Goal: Check status: Verify the current state of an ongoing process or item

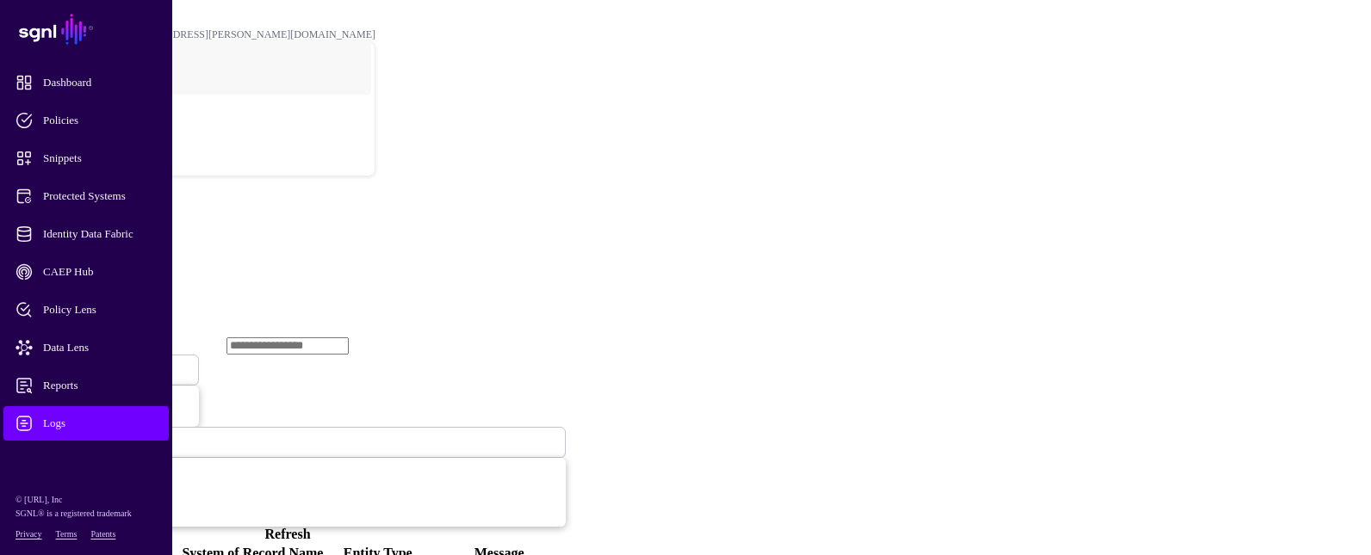
click at [96, 364] on span "Ingestion Started" at bounding box center [59, 370] width 76 height 13
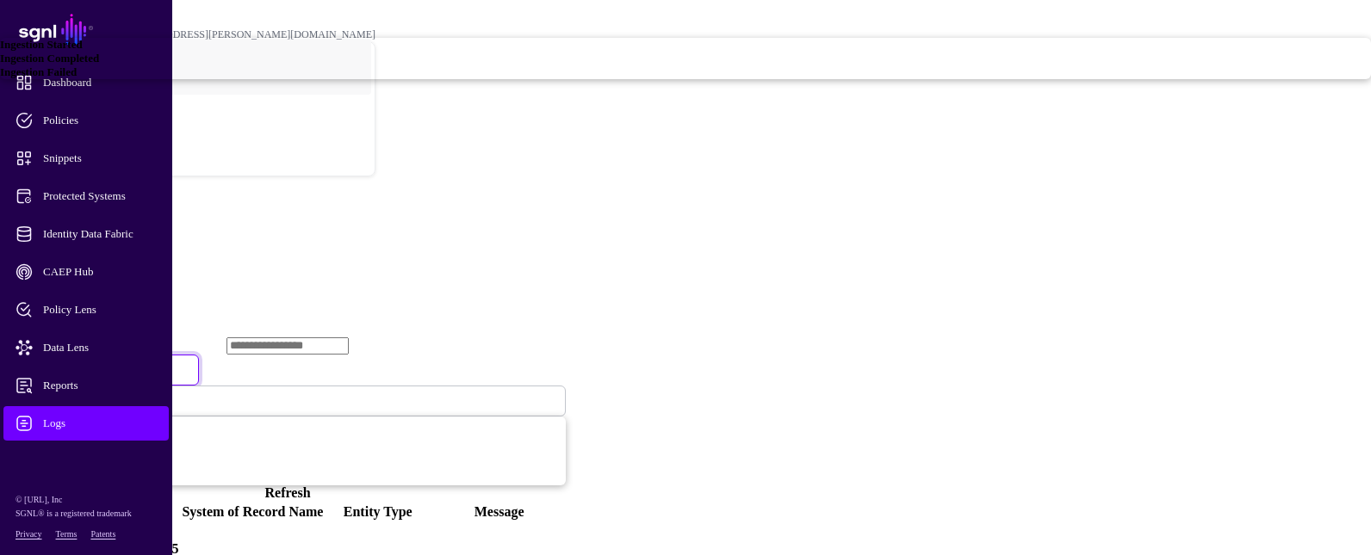
click at [77, 78] on span "Ingestion Failed" at bounding box center [38, 71] width 77 height 13
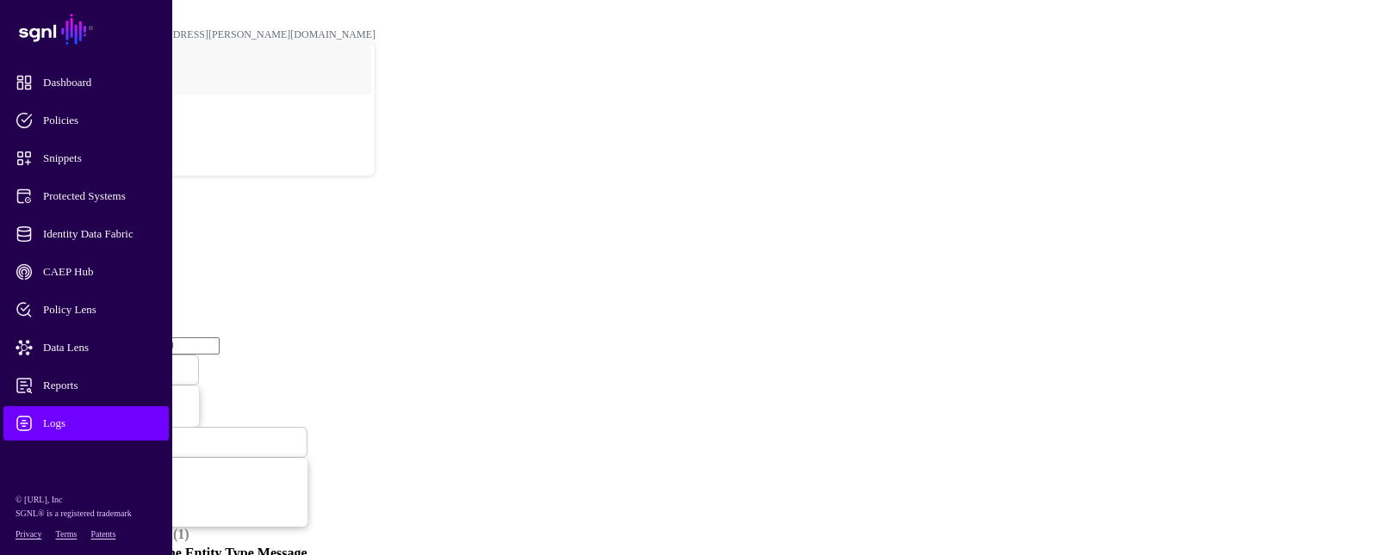
click at [93, 364] on span "Ingestion Failed" at bounding box center [57, 370] width 72 height 13
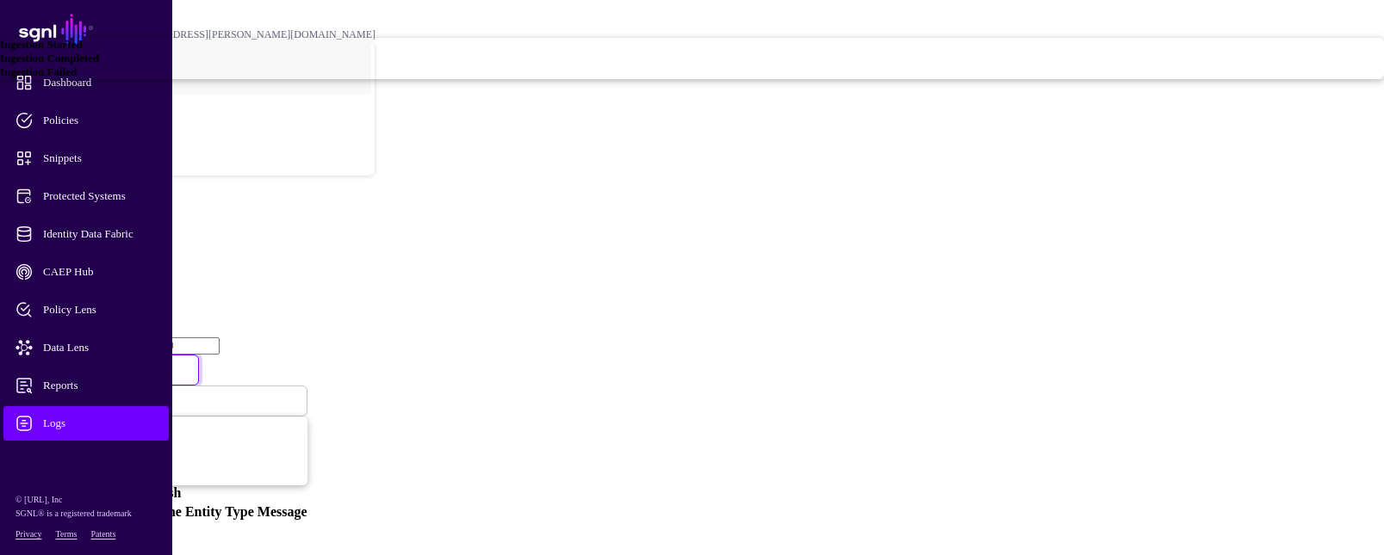
click at [99, 65] on span "Ingestion Completed" at bounding box center [49, 58] width 99 height 13
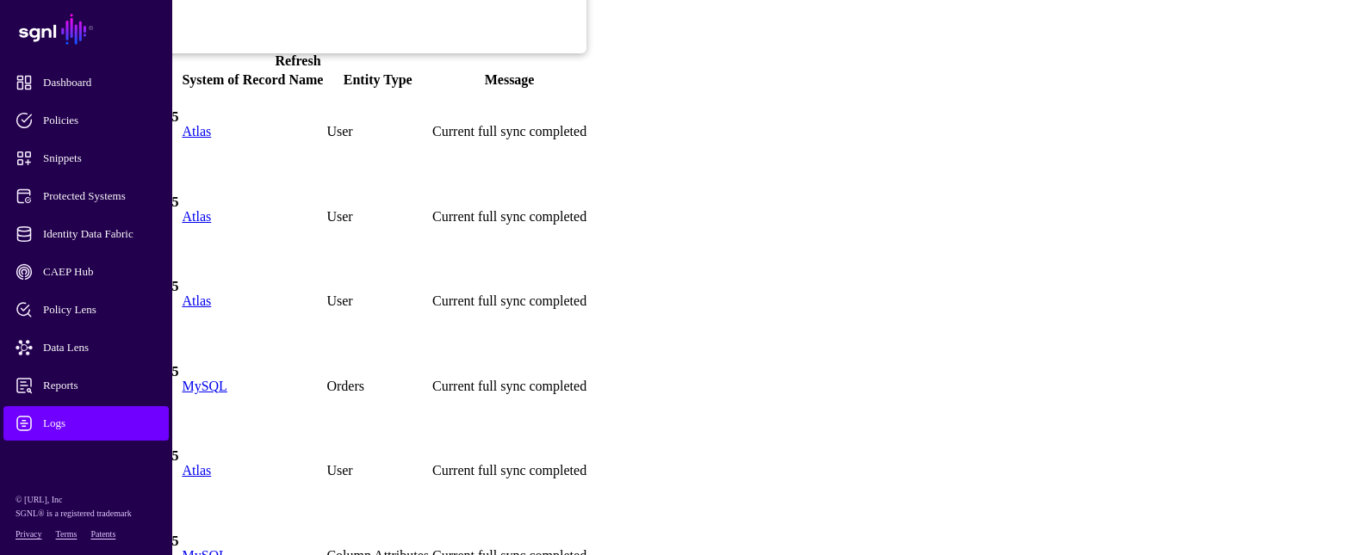
scroll to position [517, 0]
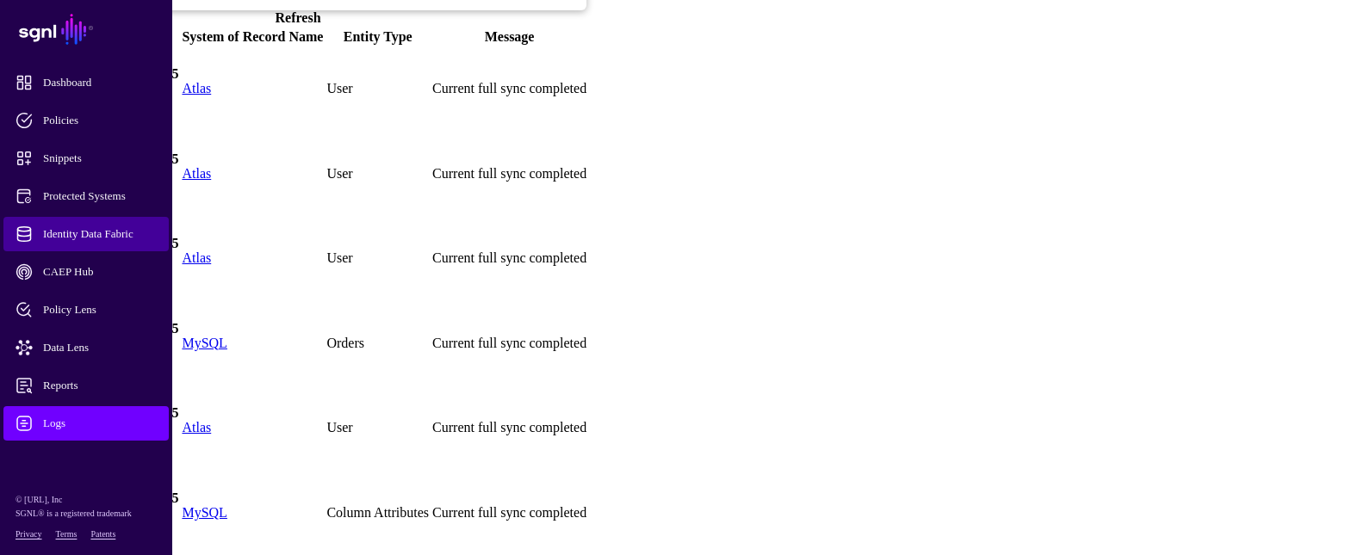
click at [78, 235] on span "Identity Data Fabric" at bounding box center [100, 234] width 169 height 17
